Goal: Information Seeking & Learning: Find specific page/section

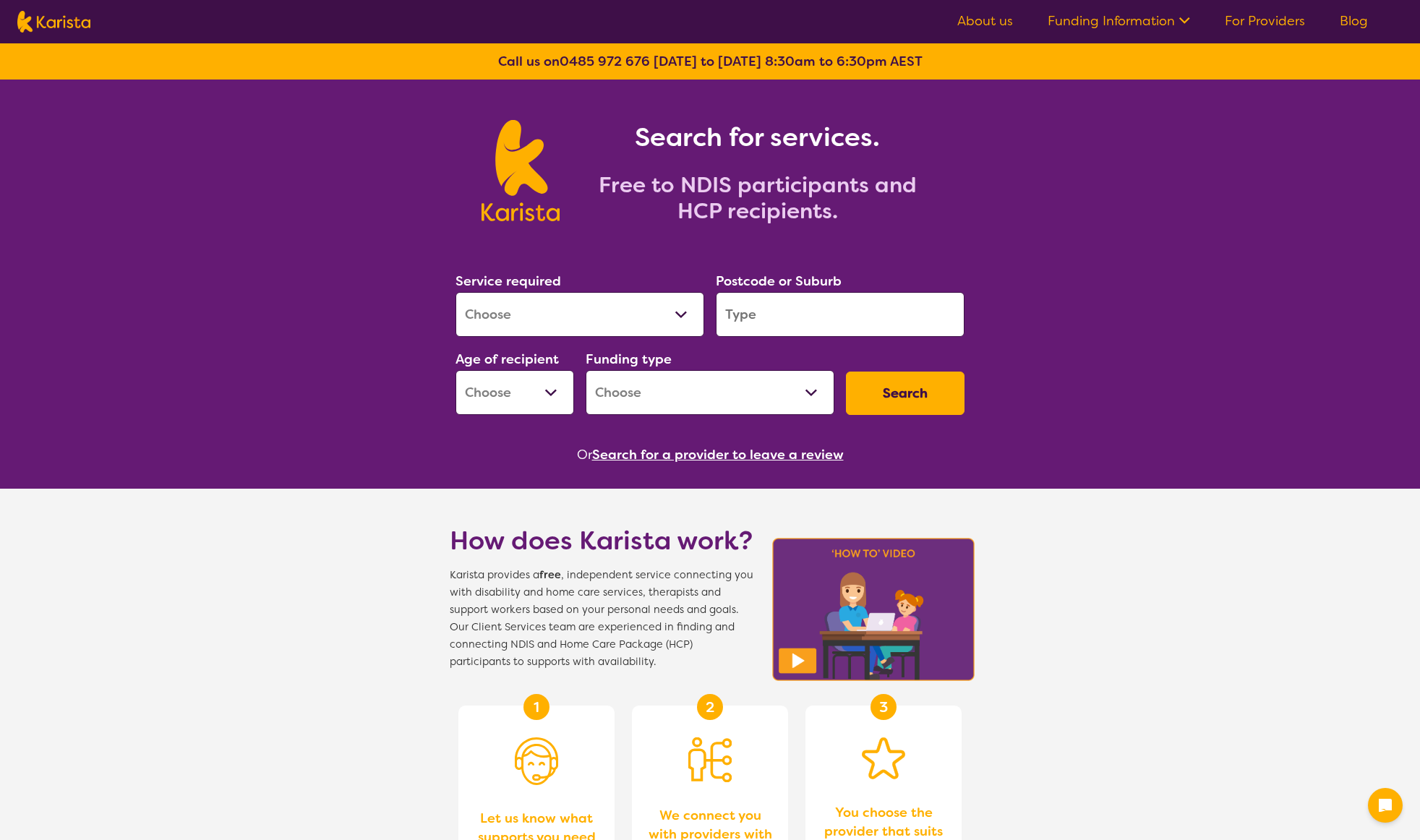
click at [491, 321] on select "Allied Health Assistant Assessment ([MEDICAL_DATA] or [MEDICAL_DATA]) Behaviour…" at bounding box center [580, 315] width 249 height 45
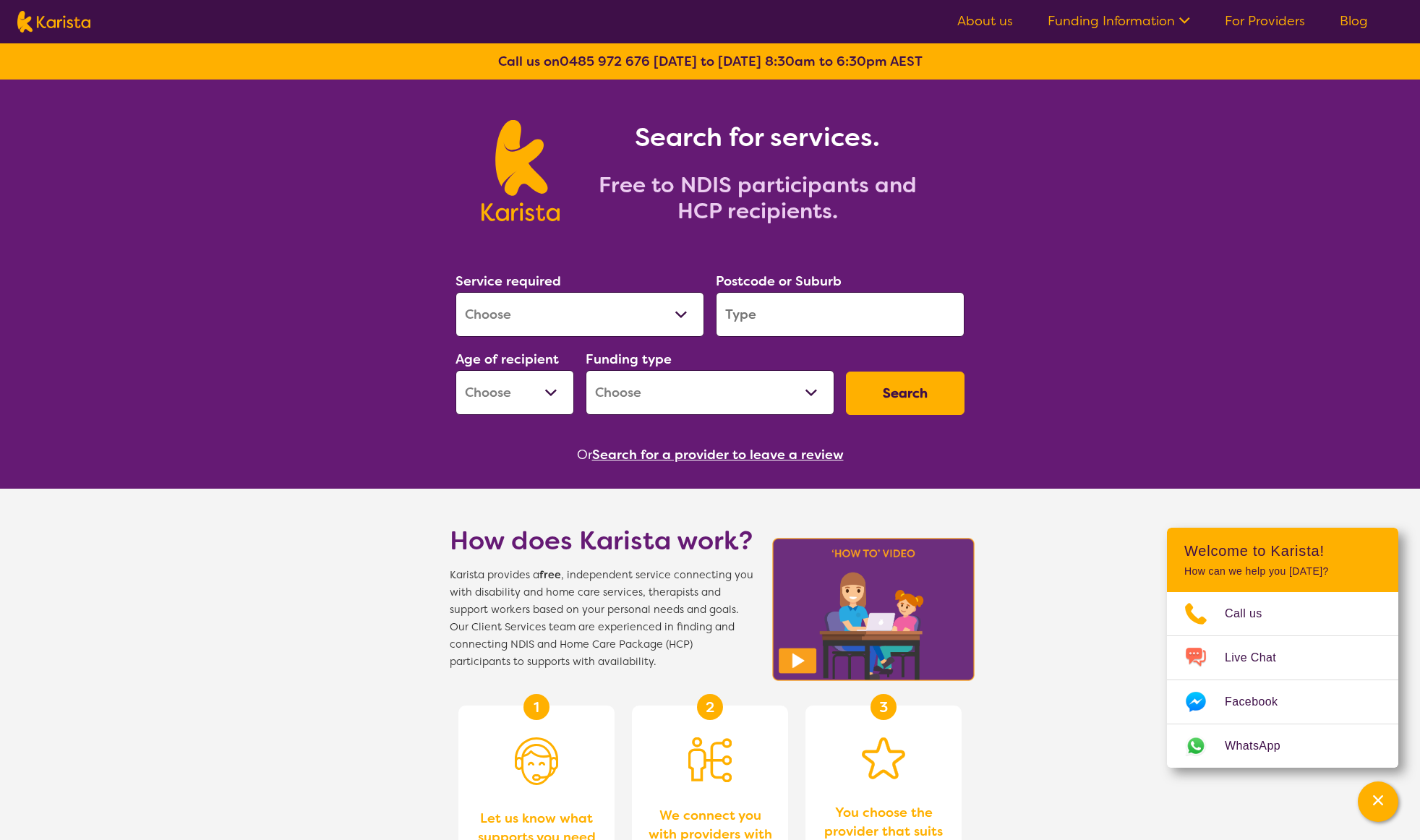
select select "[MEDICAL_DATA]"
click at [456, 292] on select "Allied Health Assistant Assessment ([MEDICAL_DATA] or [MEDICAL_DATA]) Behaviour…" at bounding box center [580, 315] width 249 height 45
click at [757, 320] on input "search" at bounding box center [840, 315] width 249 height 45
type input "2212"
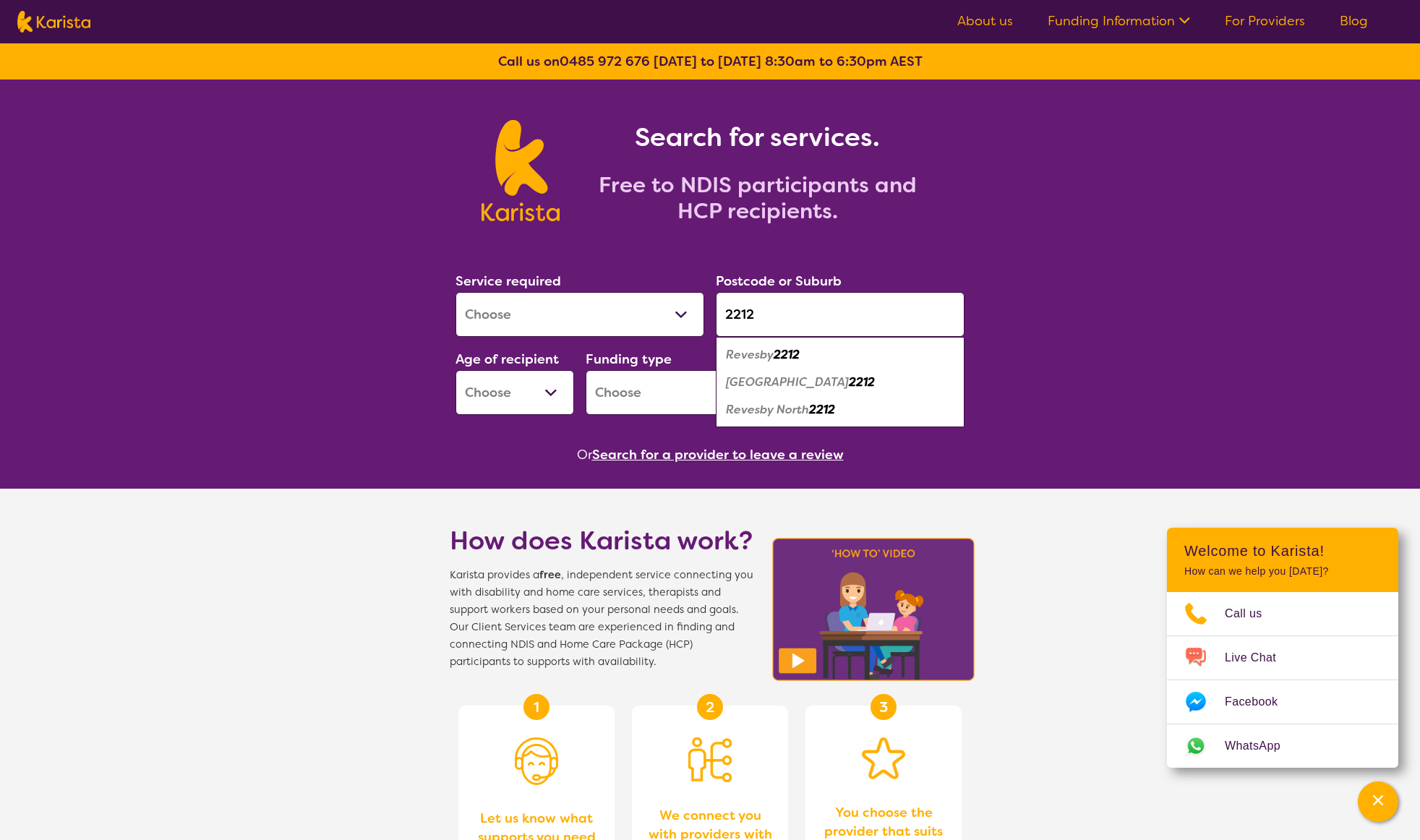
click at [548, 389] on select "Early Childhood - 0 to 9 Child - 10 to 11 Adolescent - 12 to 17 Adult - 18 to 6…" at bounding box center [514, 392] width 118 height 45
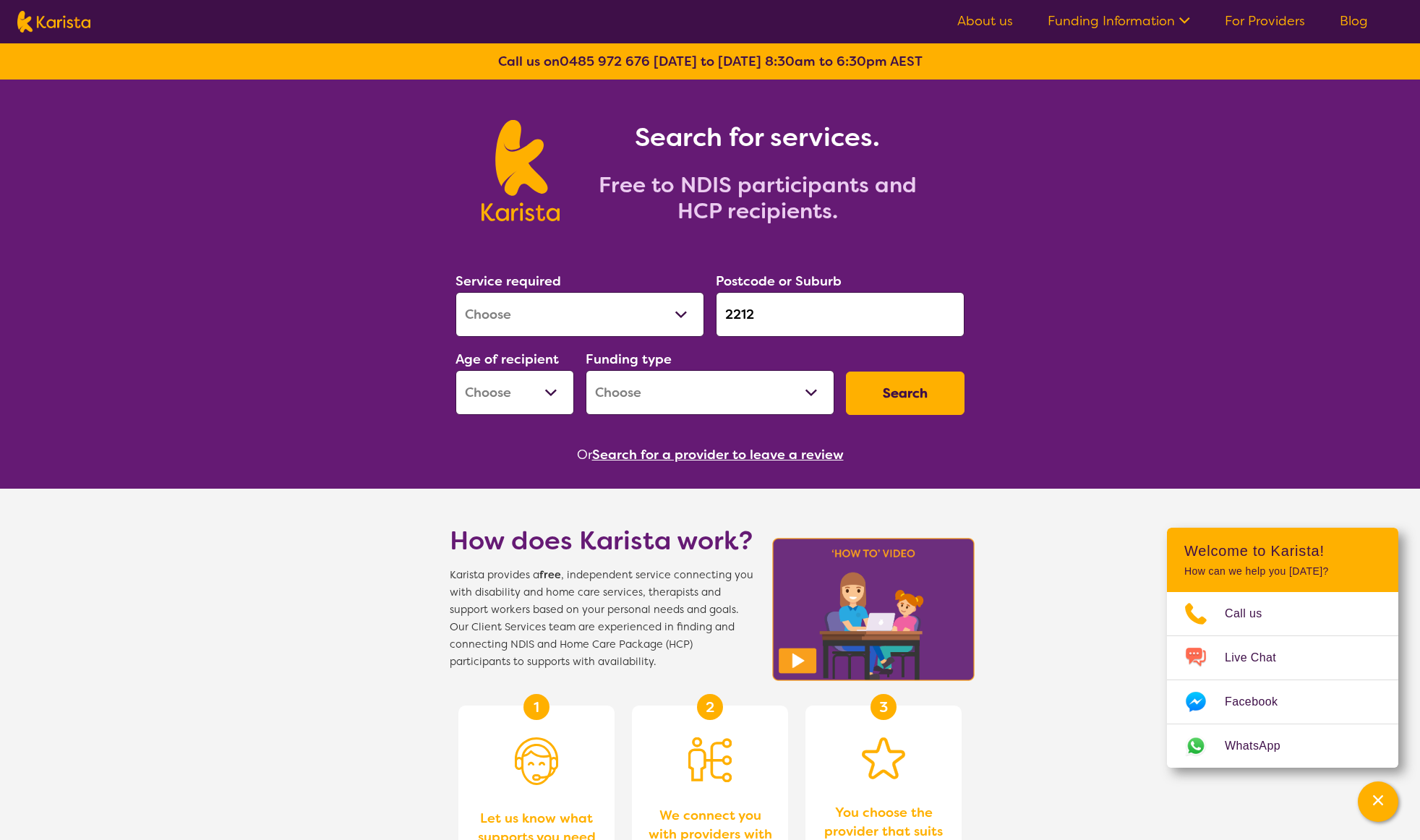
select select "AG"
click at [456, 370] on select "Early Childhood - 0 to 9 Child - 10 to 11 Adolescent - 12 to 17 Adult - 18 to 6…" at bounding box center [514, 392] width 118 height 45
click at [669, 394] on select "Home Care Package (HCP) National Disability Insurance Scheme (NDIS) I don't know" at bounding box center [710, 392] width 249 height 45
select select "HCP"
click at [586, 370] on select "Home Care Package (HCP) National Disability Insurance Scheme (NDIS) I don't know" at bounding box center [710, 392] width 249 height 45
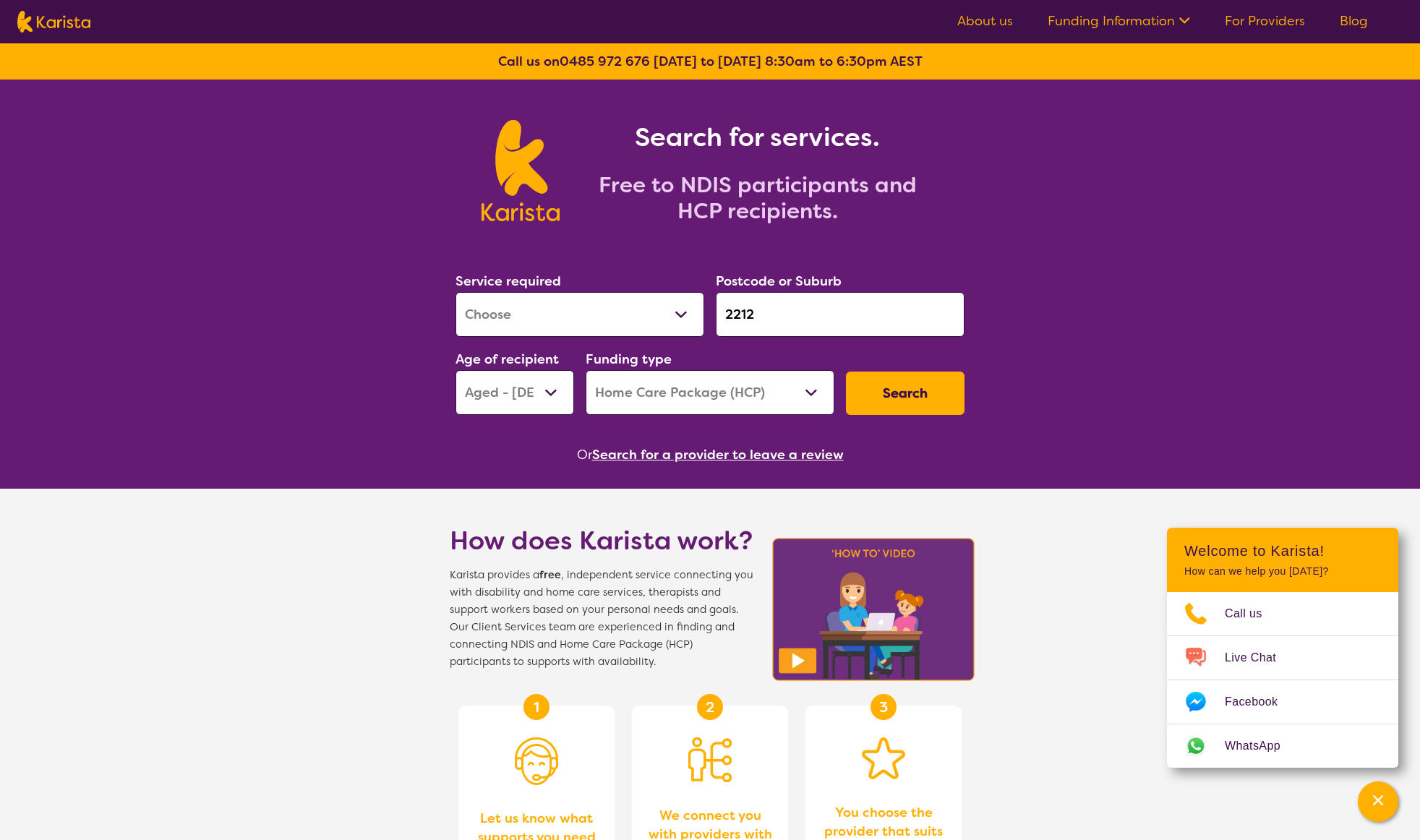
click at [917, 392] on button "Search" at bounding box center [905, 393] width 118 height 43
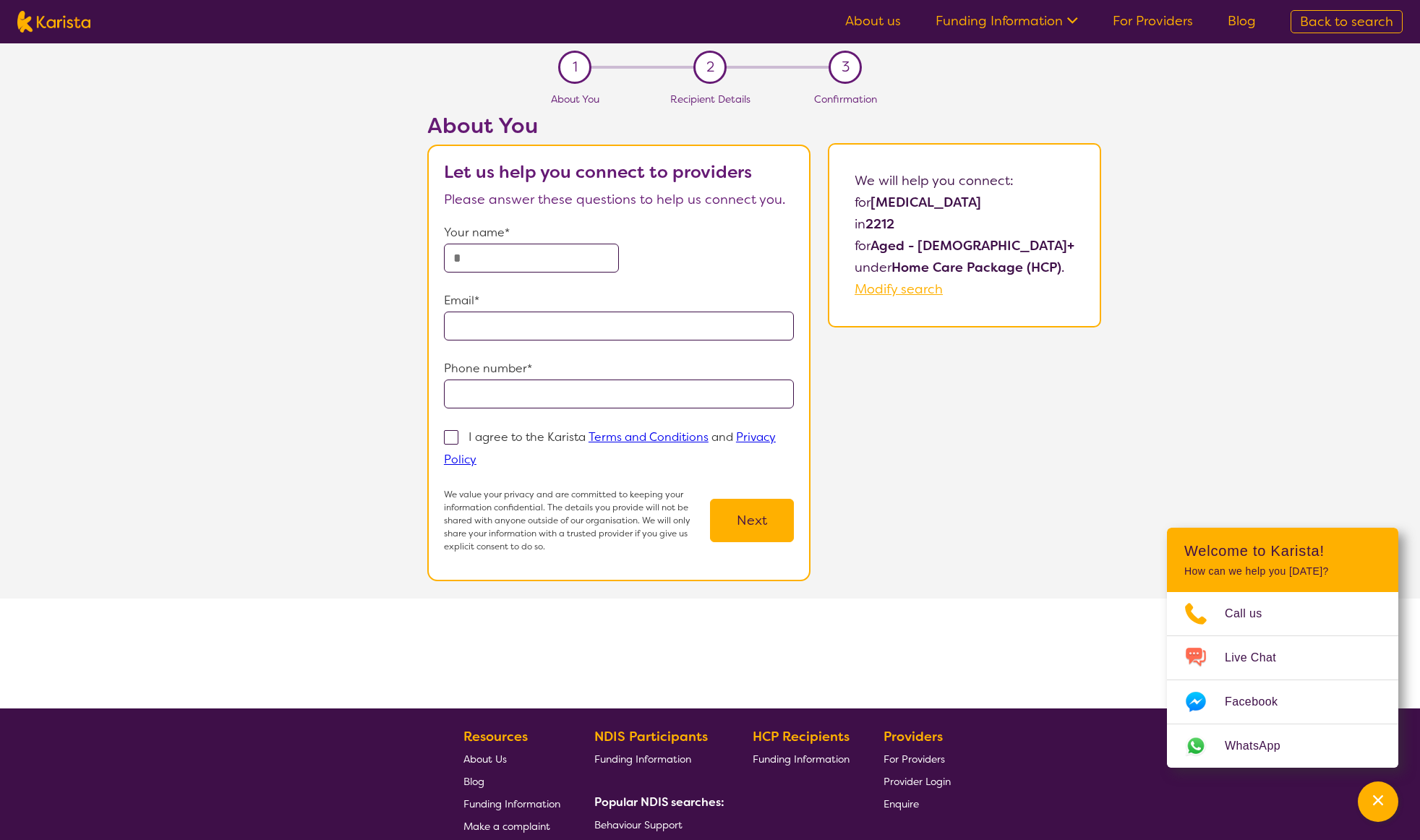
click at [283, 225] on div "About You Let us help you connect to providers Please answer these questions to…" at bounding box center [764, 355] width 1312 height 485
select select "[MEDICAL_DATA]"
select select "AG"
select select "HCP"
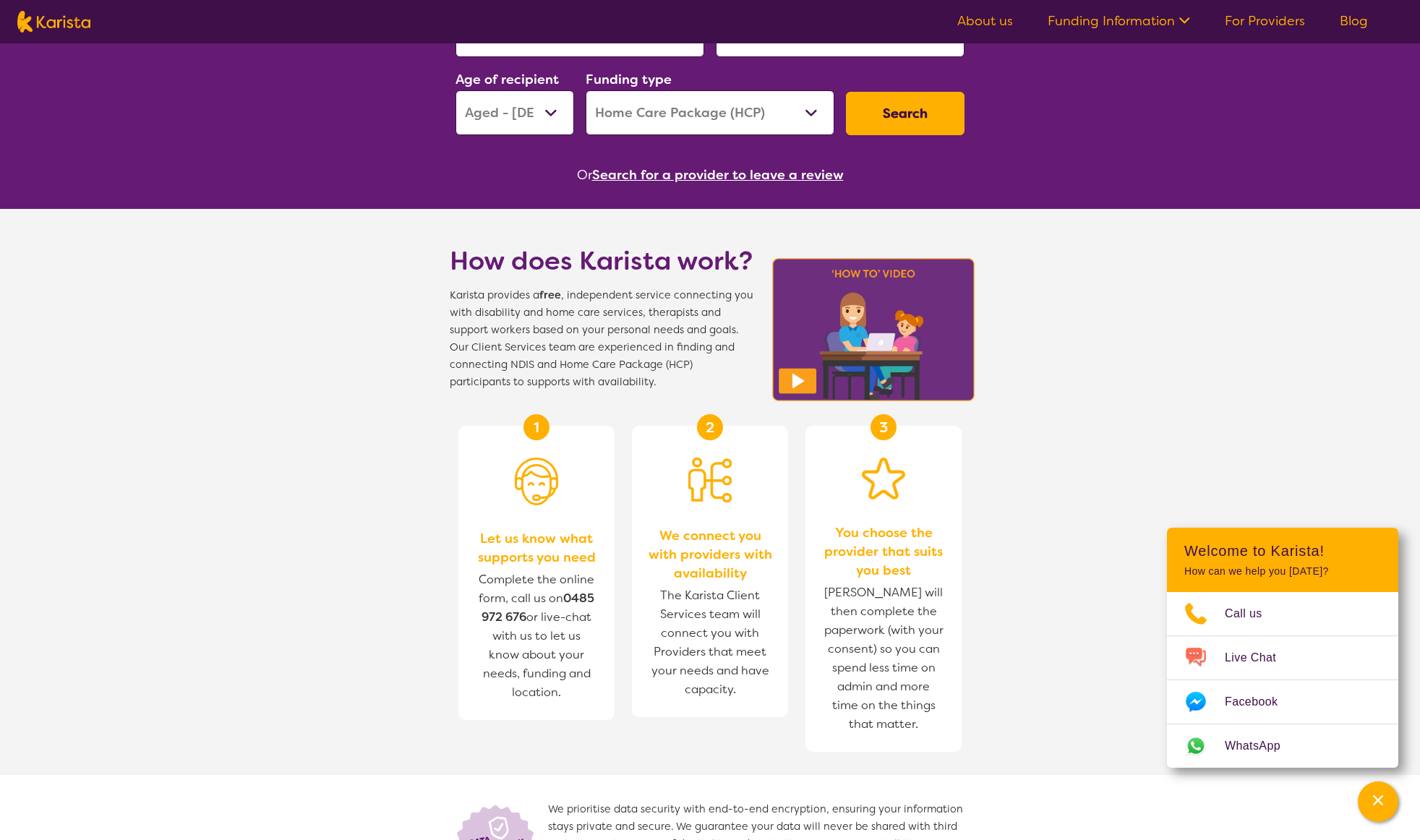
scroll to position [263, 0]
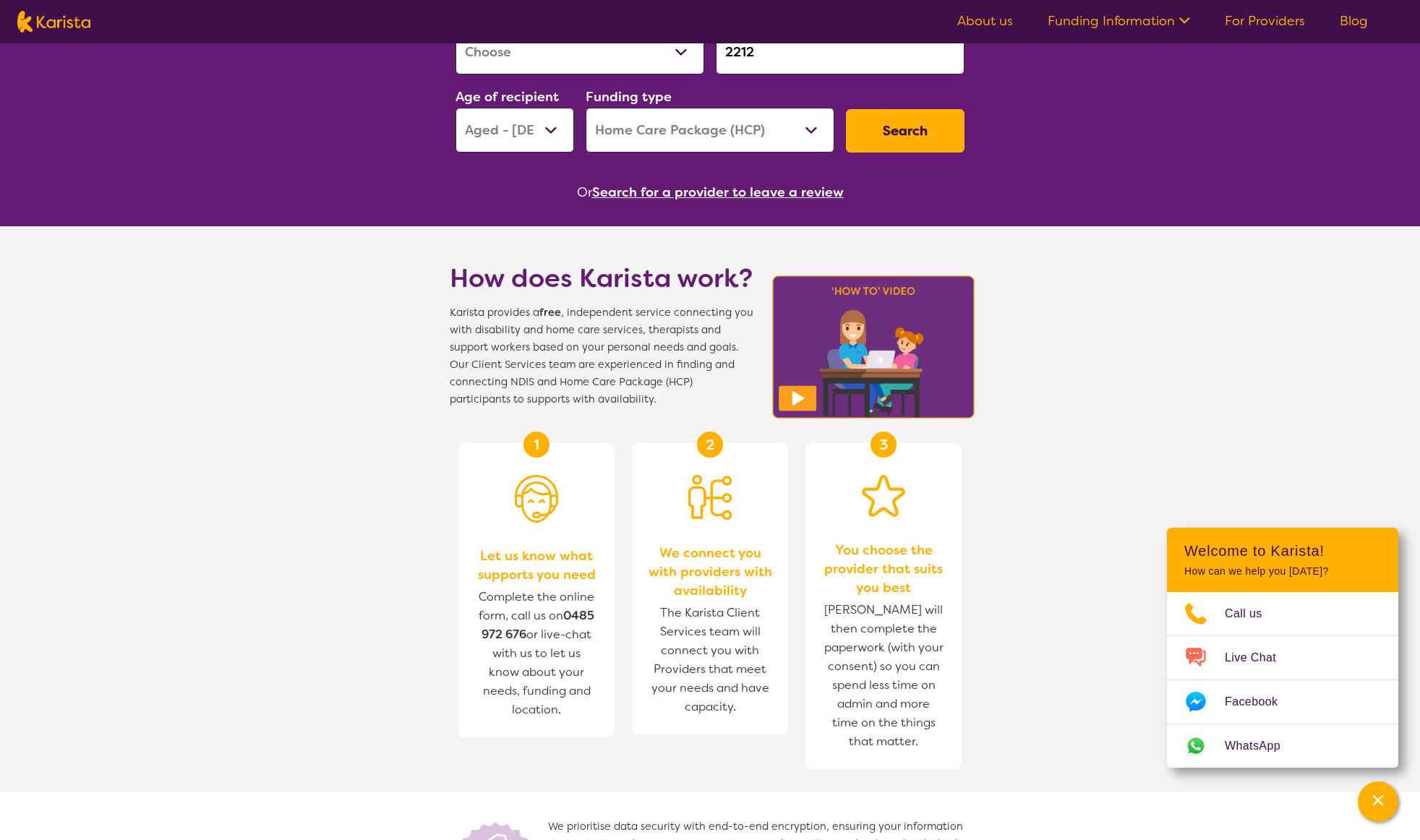
click at [747, 192] on button "Search for a provider to leave a review" at bounding box center [718, 192] width 252 height 22
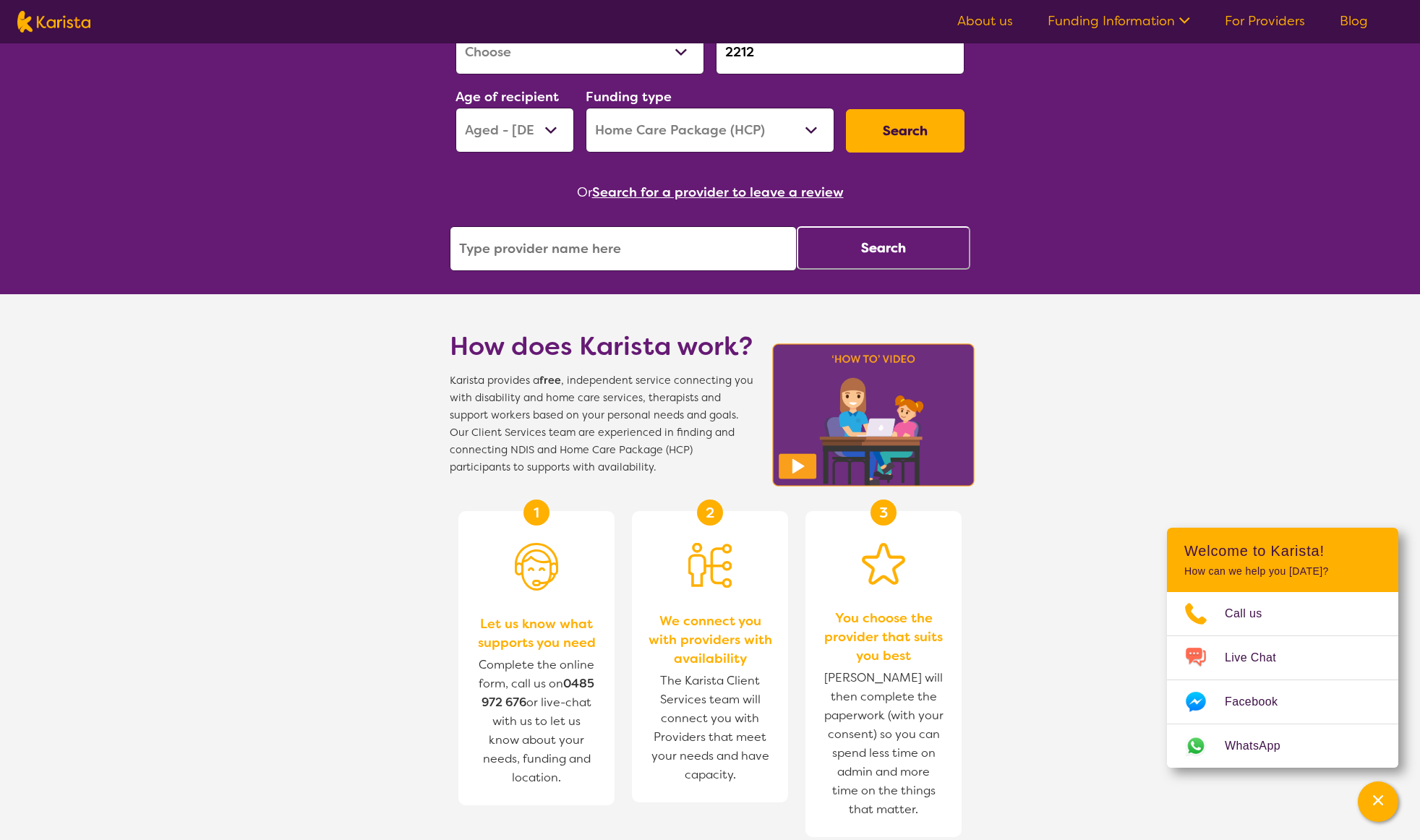
click at [669, 253] on input "search" at bounding box center [623, 248] width 347 height 45
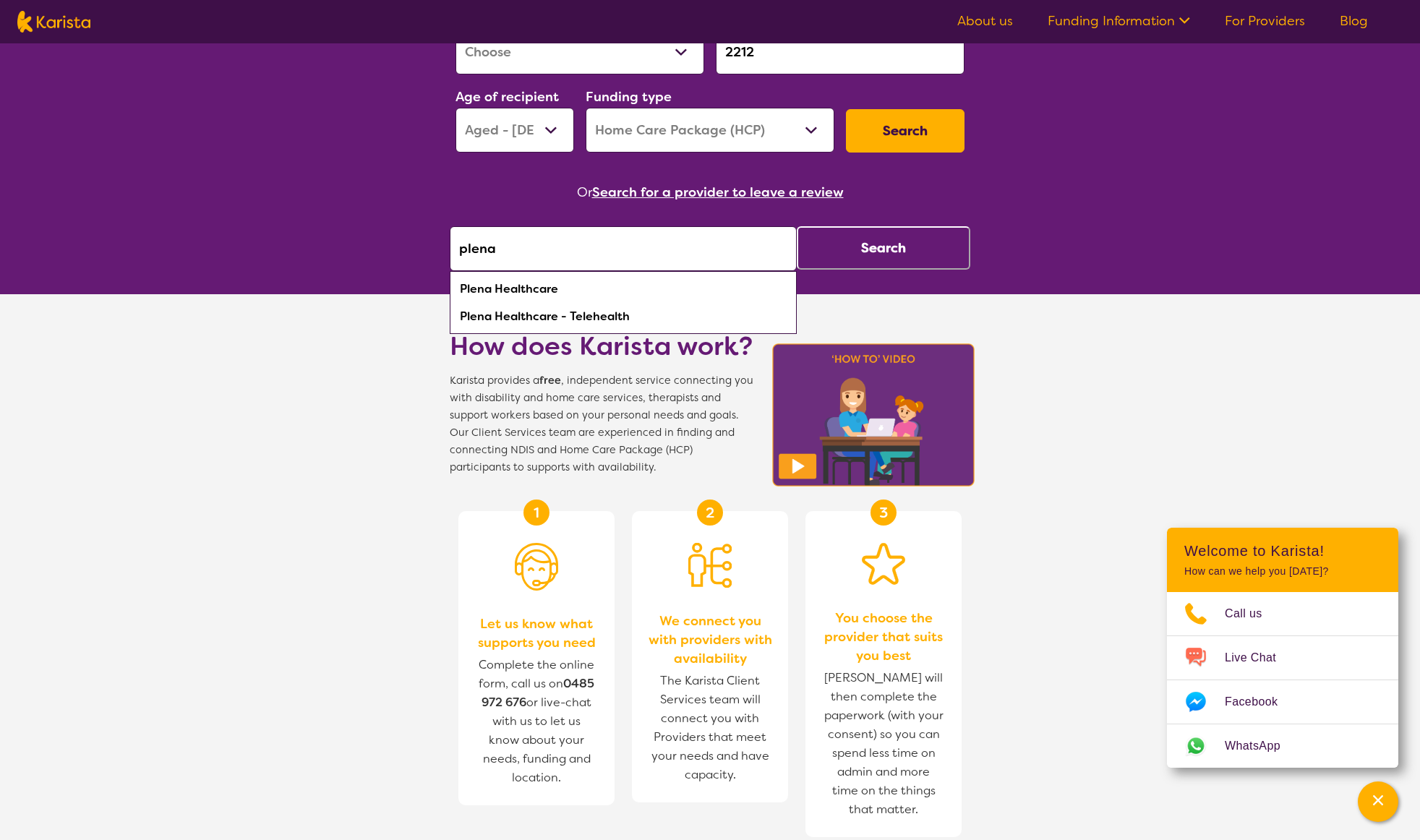
click at [574, 289] on div "Plena Healthcare" at bounding box center [622, 289] width 332 height 27
type input "Plena Healthcare"
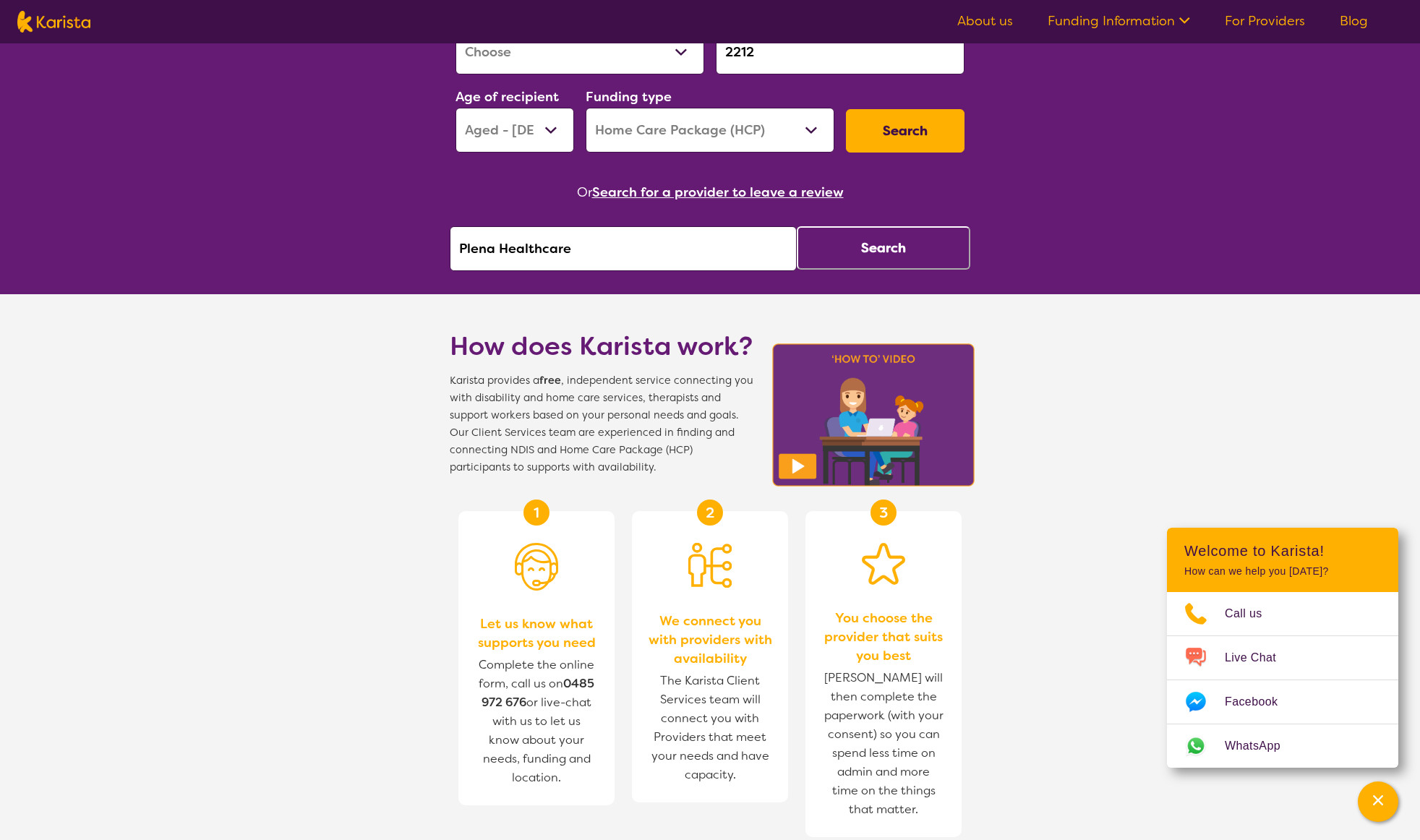
click at [864, 249] on button "Search" at bounding box center [883, 247] width 173 height 43
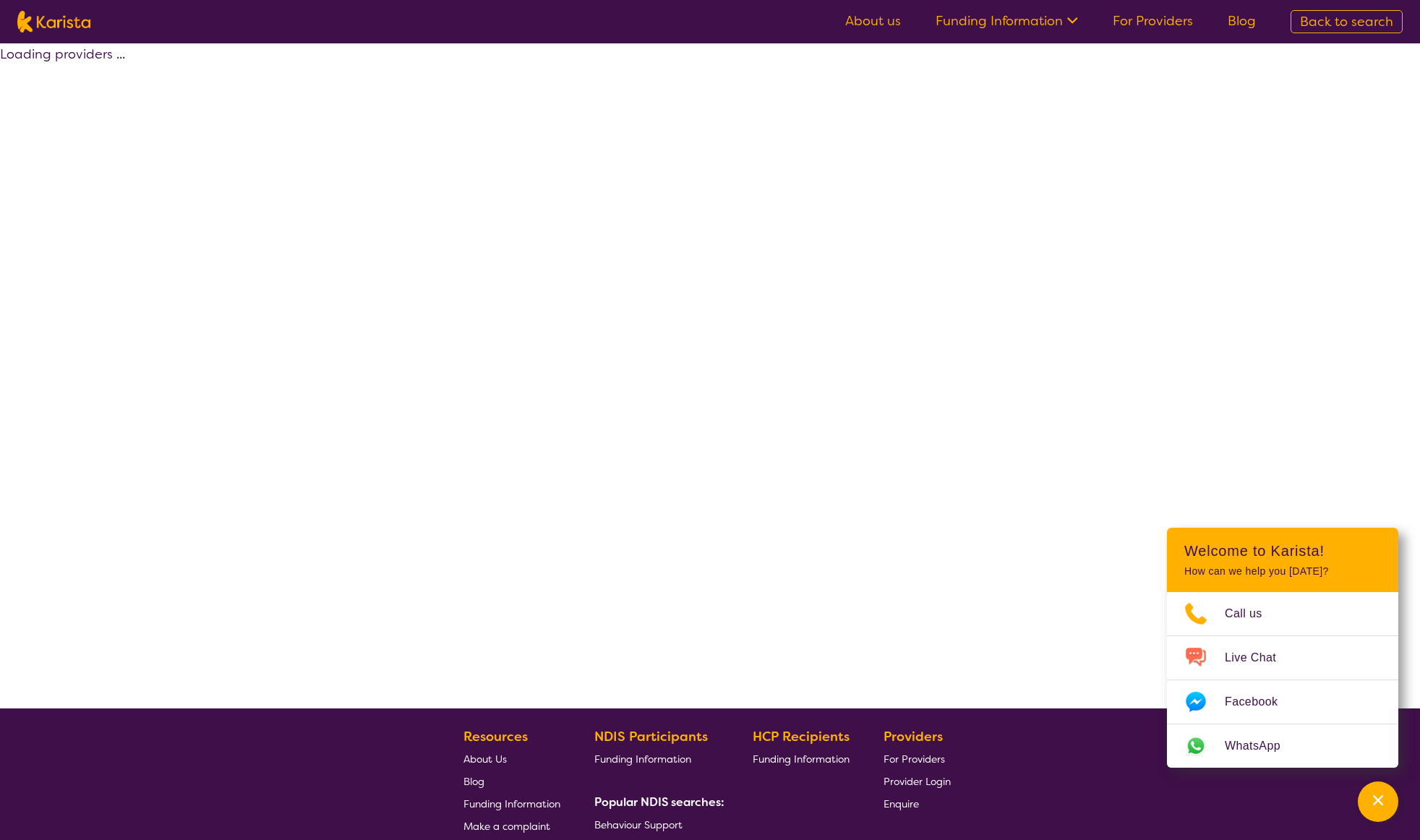
select select "by_score"
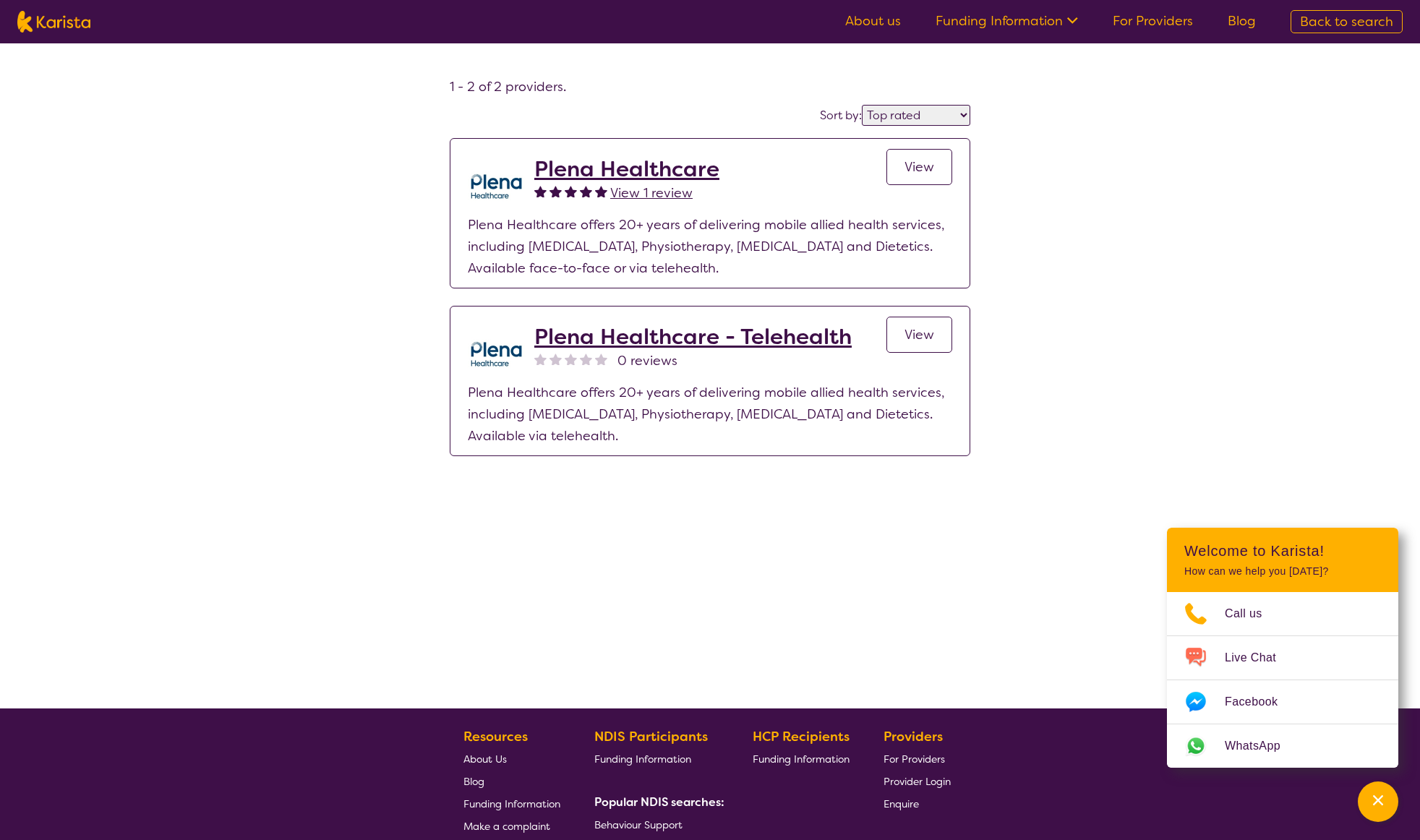
scroll to position [263, 0]
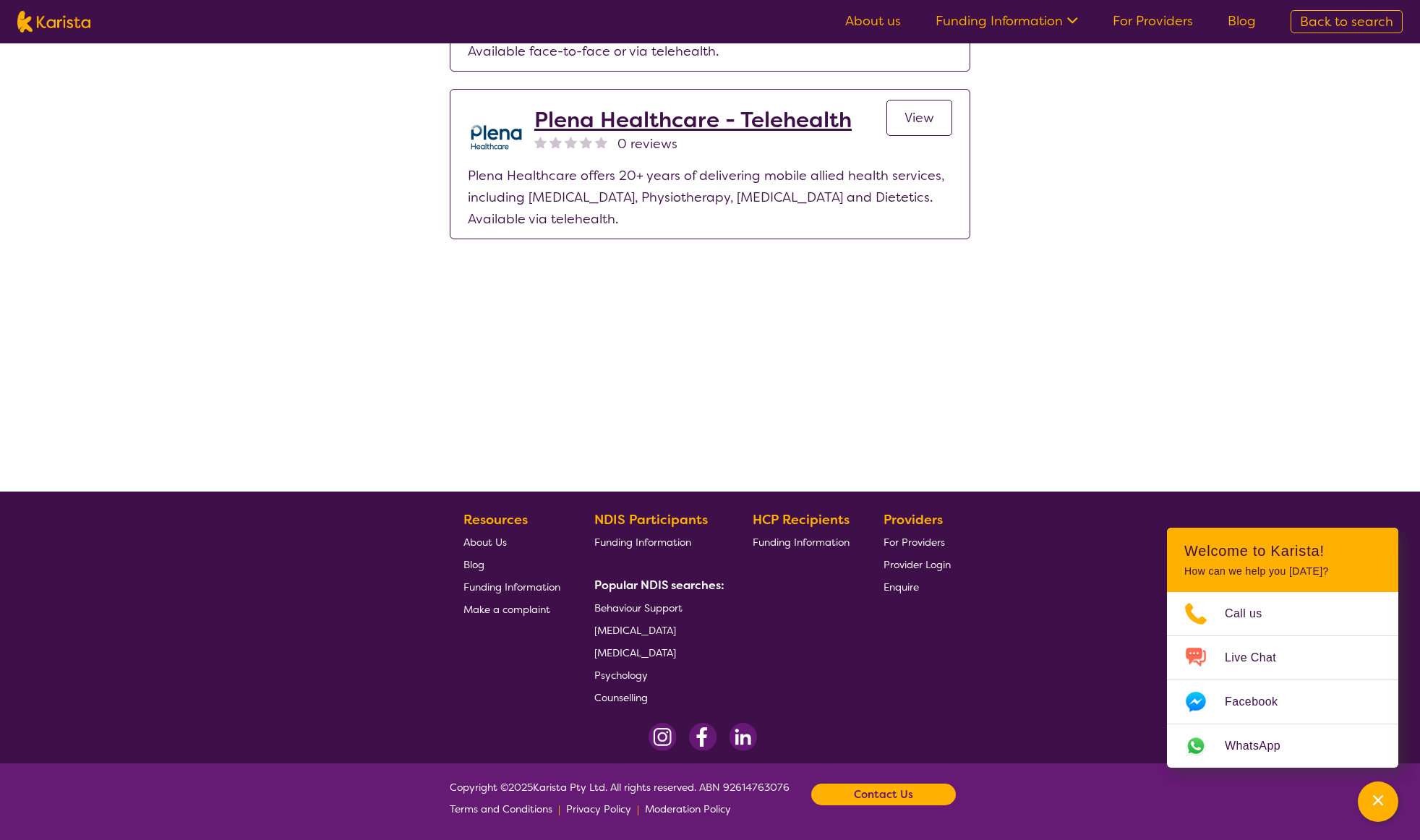
select select "[MEDICAL_DATA]"
select select "AG"
select select "HCP"
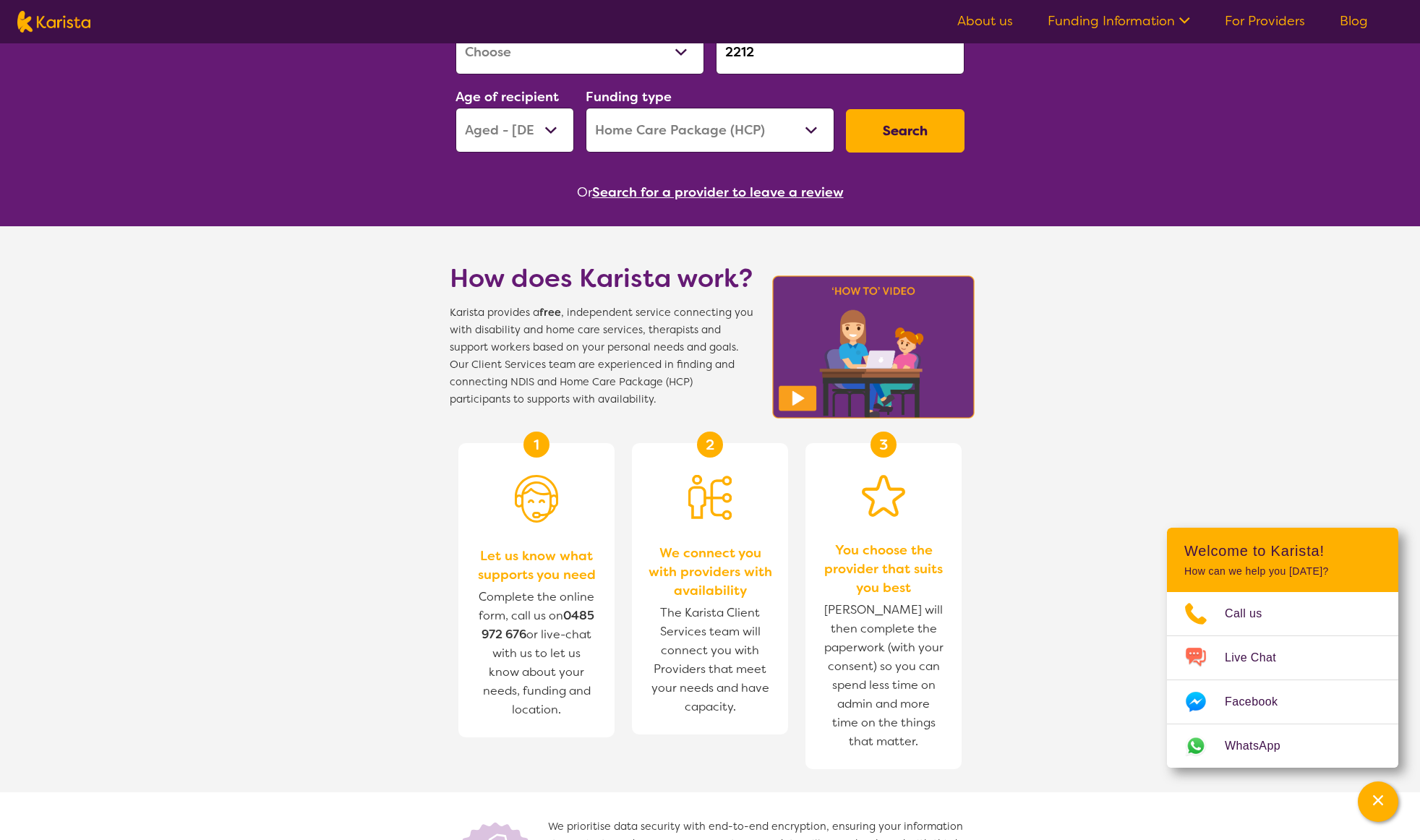
click at [675, 133] on select "Home Care Package (HCP) National Disability Insurance Scheme (NDIS) I don't know" at bounding box center [710, 130] width 249 height 45
click at [641, 191] on button "Search for a provider to leave a review" at bounding box center [718, 192] width 252 height 22
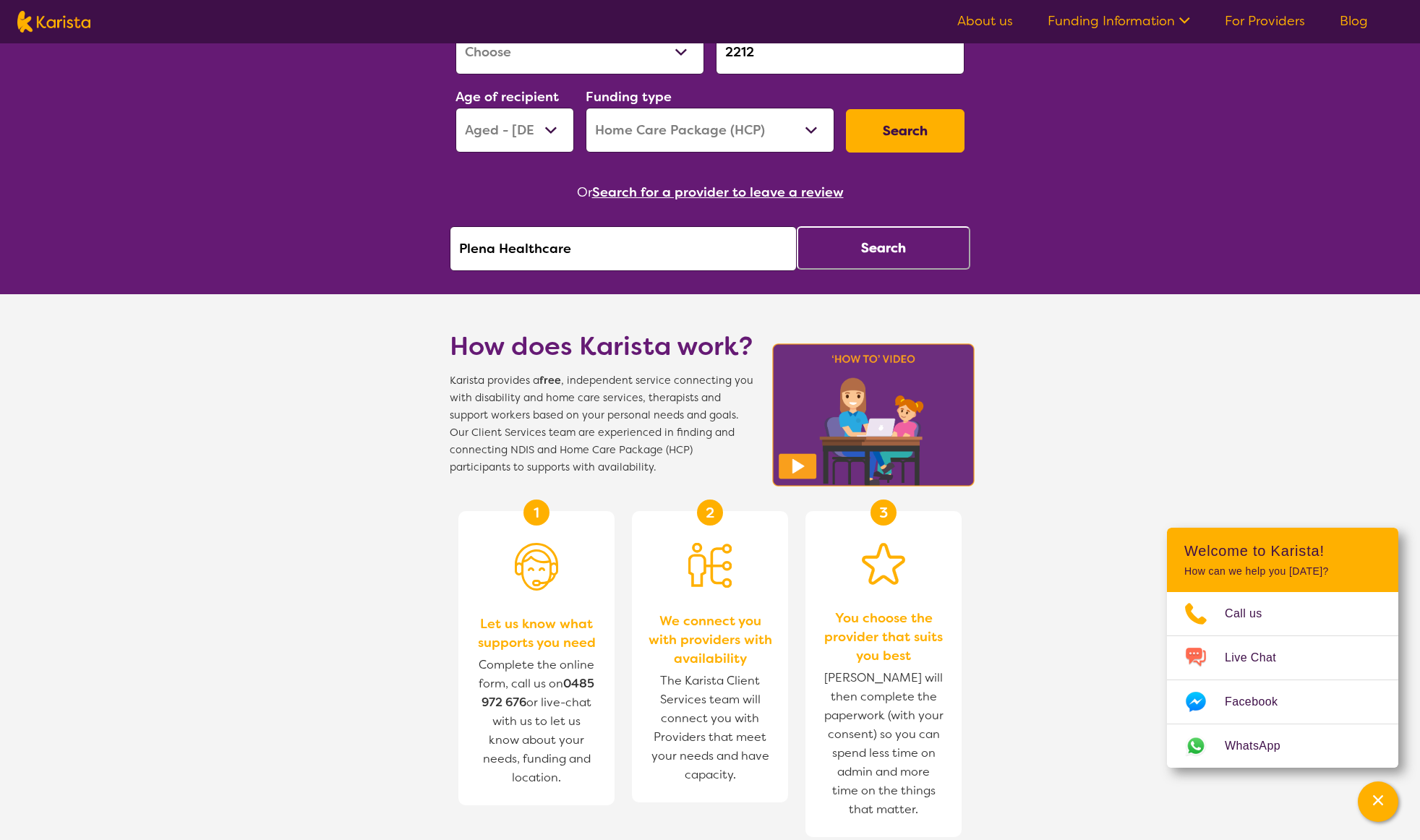
click at [639, 259] on input "Plena Healthcare" at bounding box center [623, 248] width 347 height 45
drag, startPoint x: 469, startPoint y: 247, endPoint x: 422, endPoint y: 247, distance: 47.0
click at [422, 247] on div "Search for services. Free to NDIS participants and HCP recipients. Service requ…" at bounding box center [710, 499] width 1420 height 1365
type input "vivir"
click at [870, 250] on button "Search" at bounding box center [883, 247] width 173 height 43
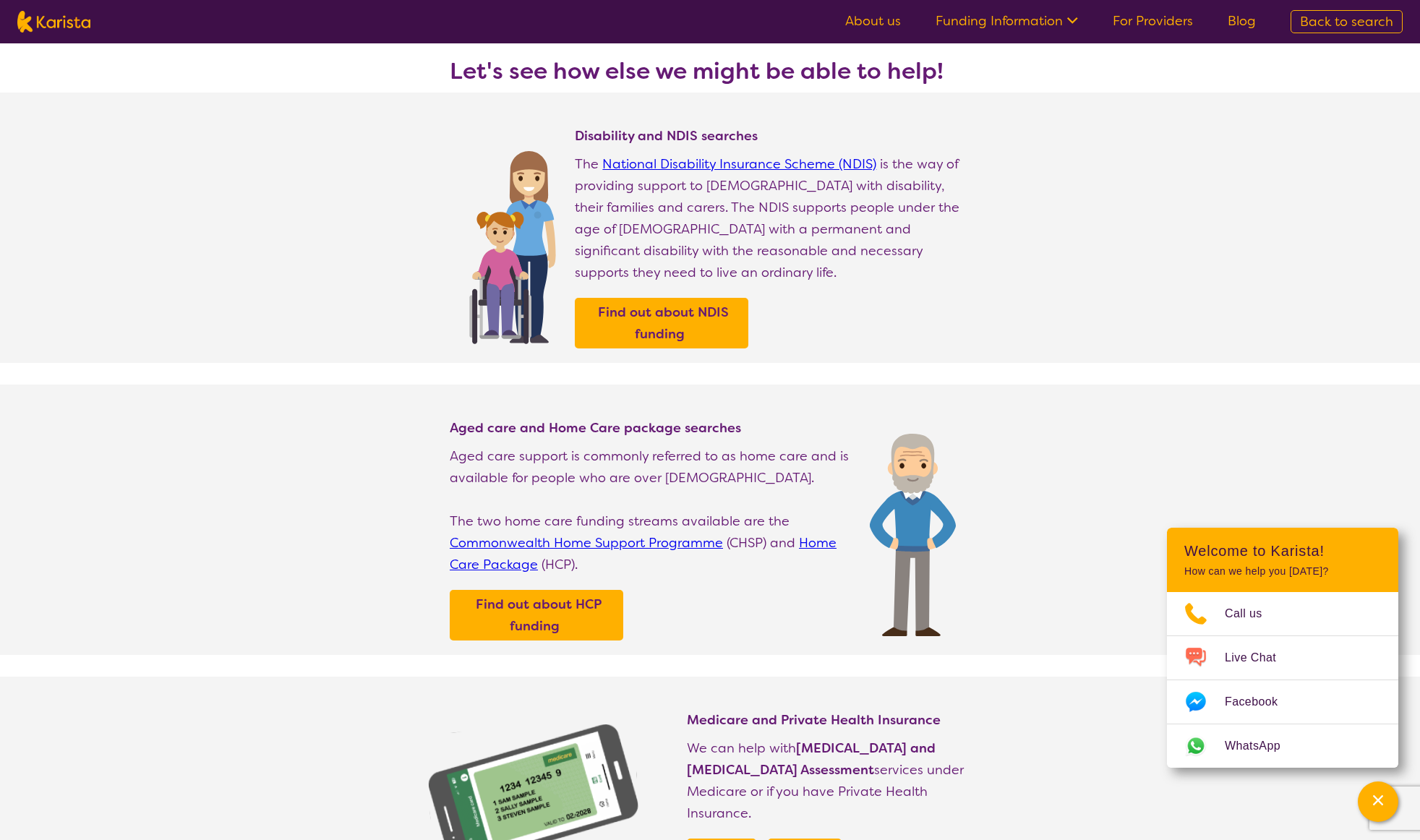
select select "[MEDICAL_DATA]"
select select "AG"
select select "HCP"
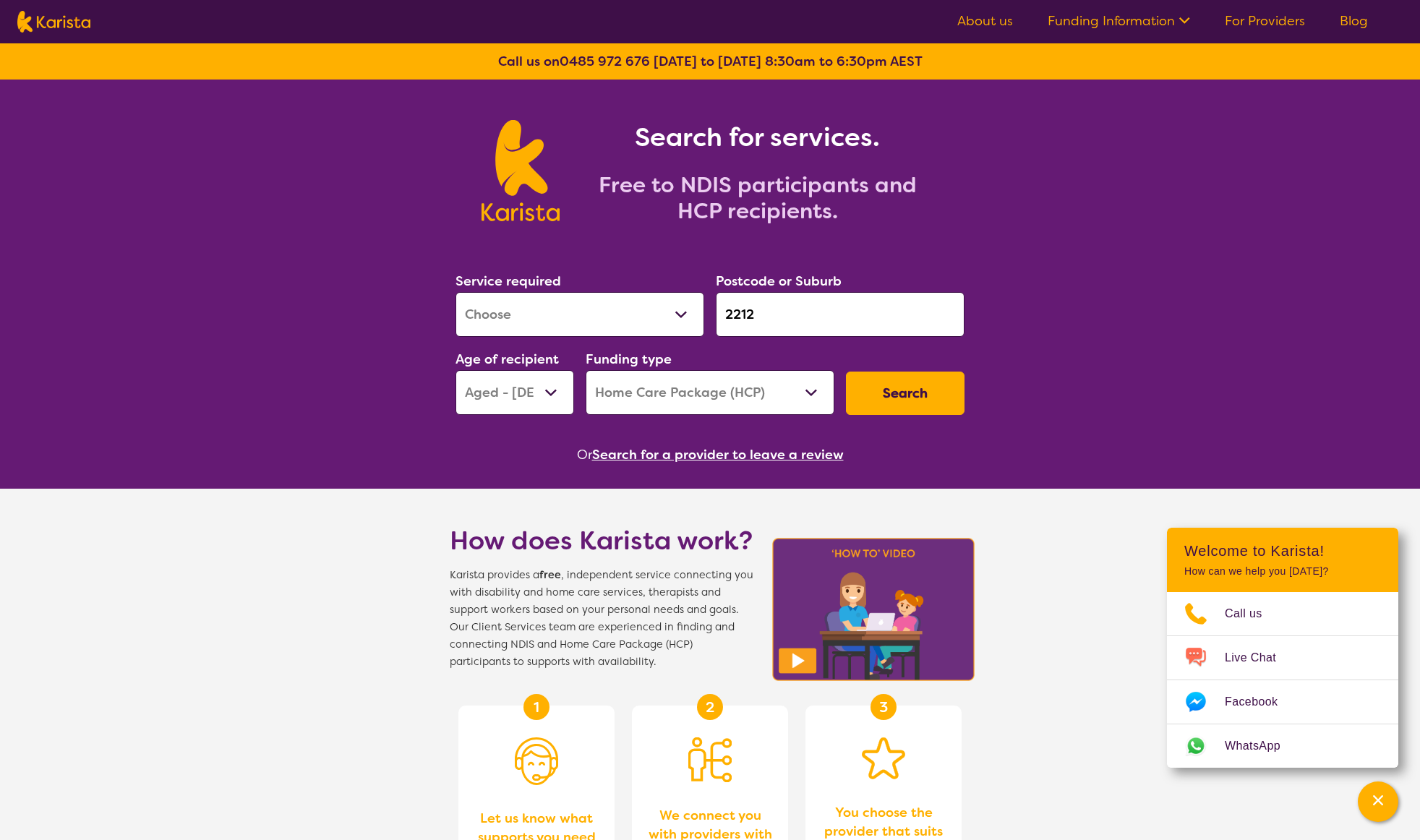
drag, startPoint x: 878, startPoint y: 253, endPoint x: 949, endPoint y: 455, distance: 214.1
click at [878, 253] on section "Service required Allied Health Assistant Assessment ([MEDICAL_DATA] or [MEDICAL…" at bounding box center [710, 347] width 555 height 236
drag, startPoint x: 1275, startPoint y: 516, endPoint x: 691, endPoint y: 519, distance: 584.0
click at [1275, 516] on section "How does Karista work? Karista provides a free , independent service connecting…" at bounding box center [710, 849] width 1420 height 719
